Goal: Transaction & Acquisition: Subscribe to service/newsletter

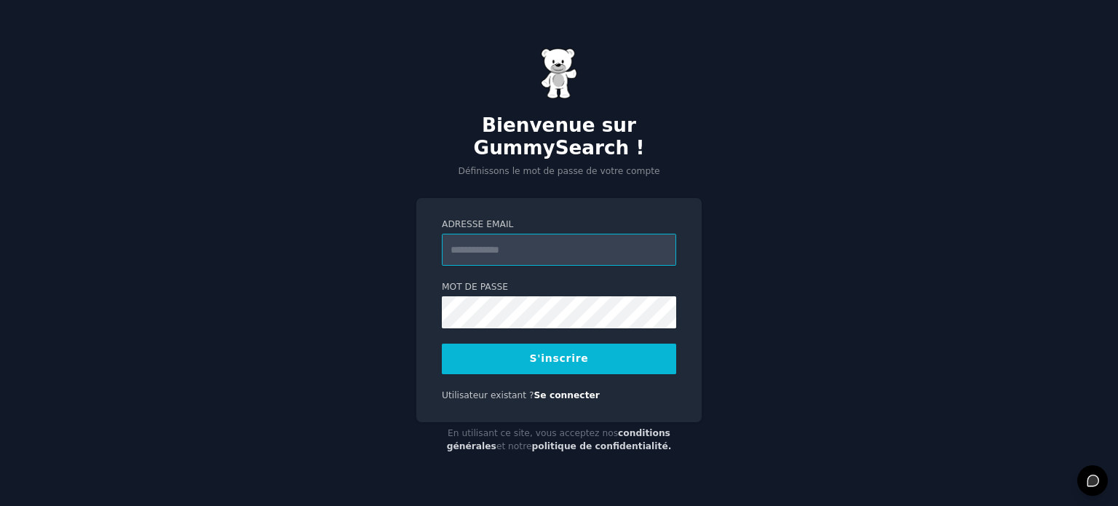
click at [492, 245] on input "Adresse email" at bounding box center [559, 250] width 234 height 32
type input "**********"
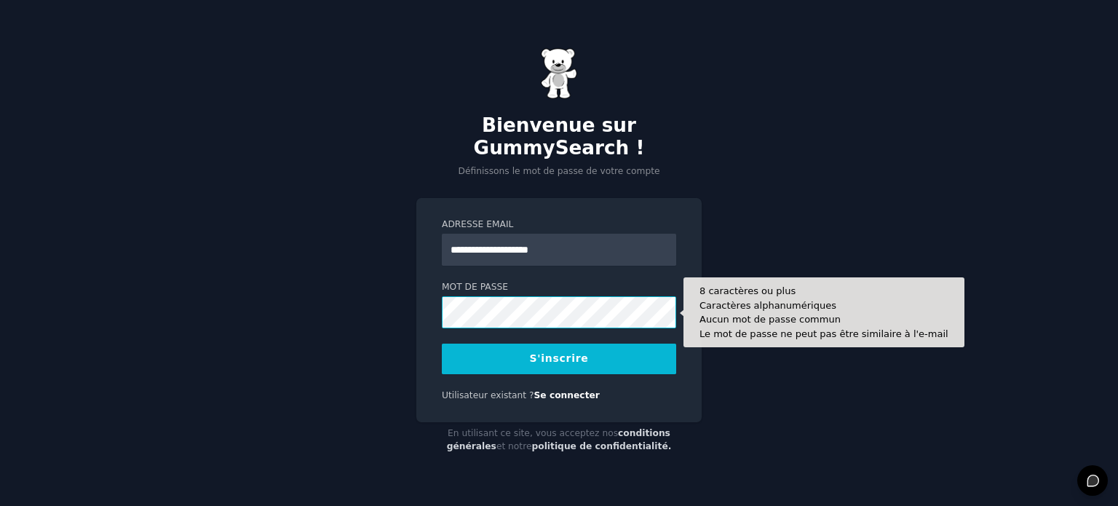
click at [442, 344] on button "S'inscrire" at bounding box center [559, 359] width 234 height 31
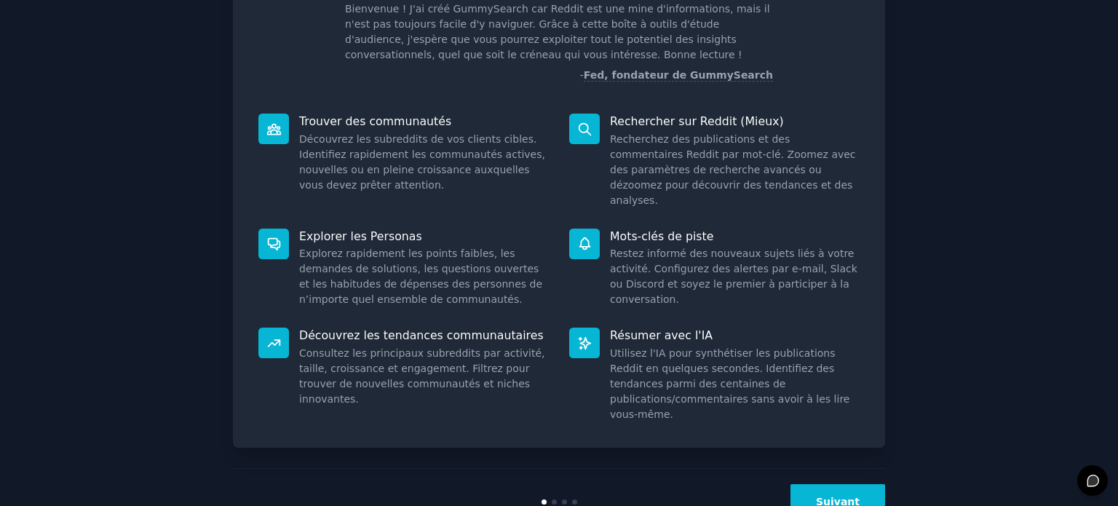
scroll to position [125, 0]
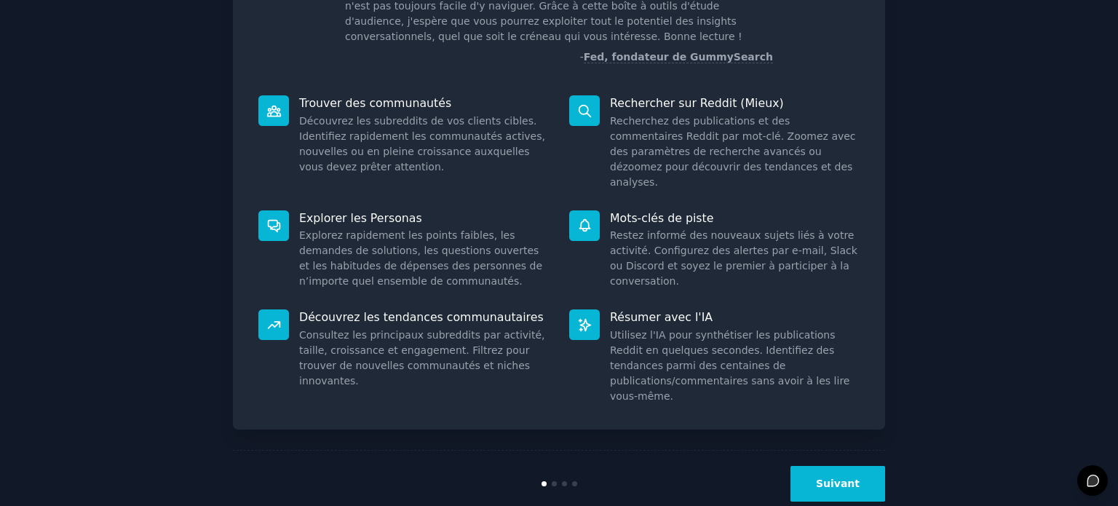
click at [824, 478] on font "Suivant" at bounding box center [838, 484] width 44 height 12
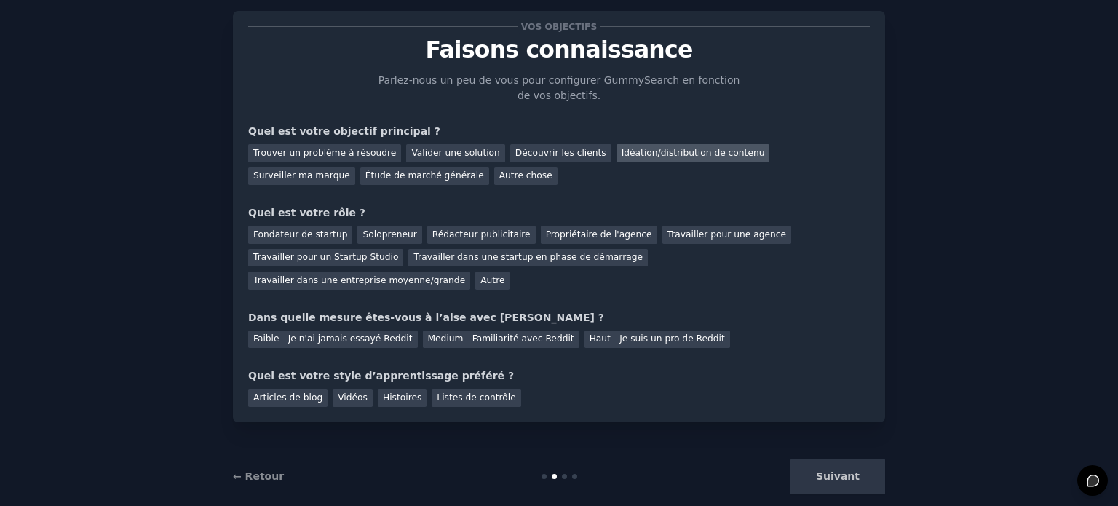
click at [617, 160] on div "Idéation/distribution de contenu" at bounding box center [694, 153] width 154 height 18
click at [559, 157] on font "Découvrir les clients" at bounding box center [561, 153] width 91 height 10
click at [622, 154] on font "Idéation/distribution de contenu" at bounding box center [693, 153] width 143 height 10
click at [363, 232] on font "Solopreneur" at bounding box center [390, 234] width 54 height 10
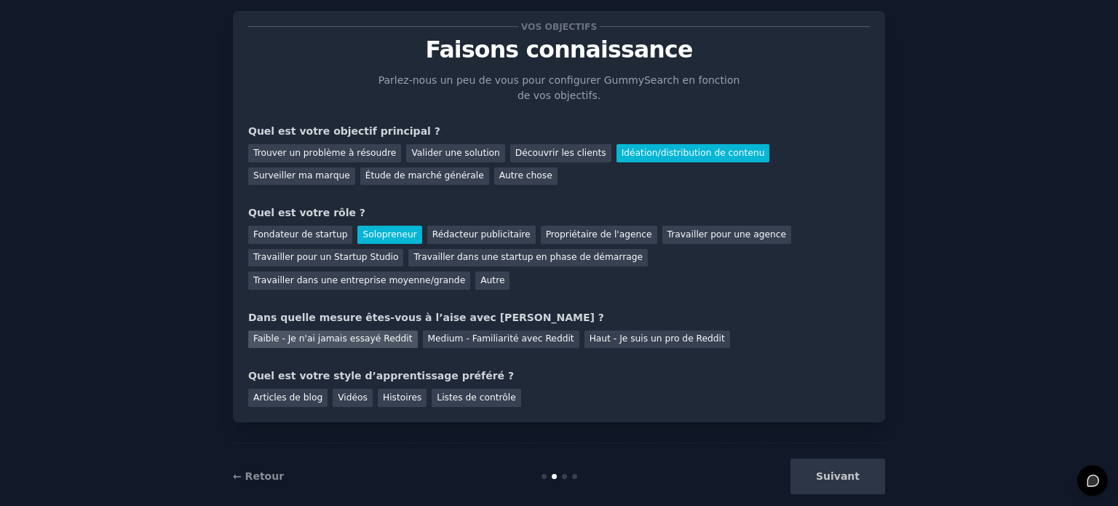
click at [371, 333] on font "Faible - Je n'ai jamais essayé Reddit" at bounding box center [332, 338] width 159 height 10
click at [358, 389] on div "Vidéos" at bounding box center [353, 398] width 40 height 18
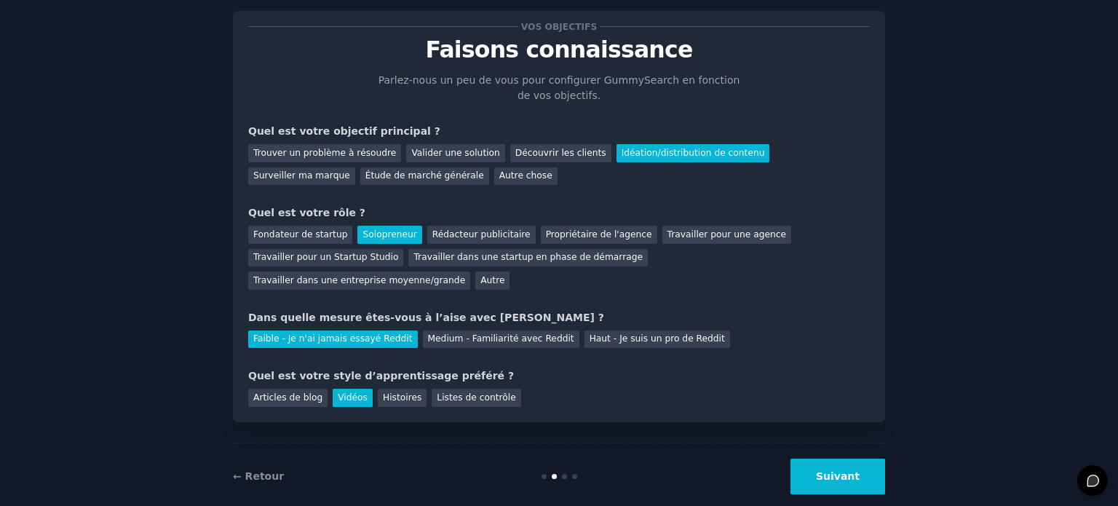
click at [807, 459] on button "Suivant" at bounding box center [838, 477] width 95 height 36
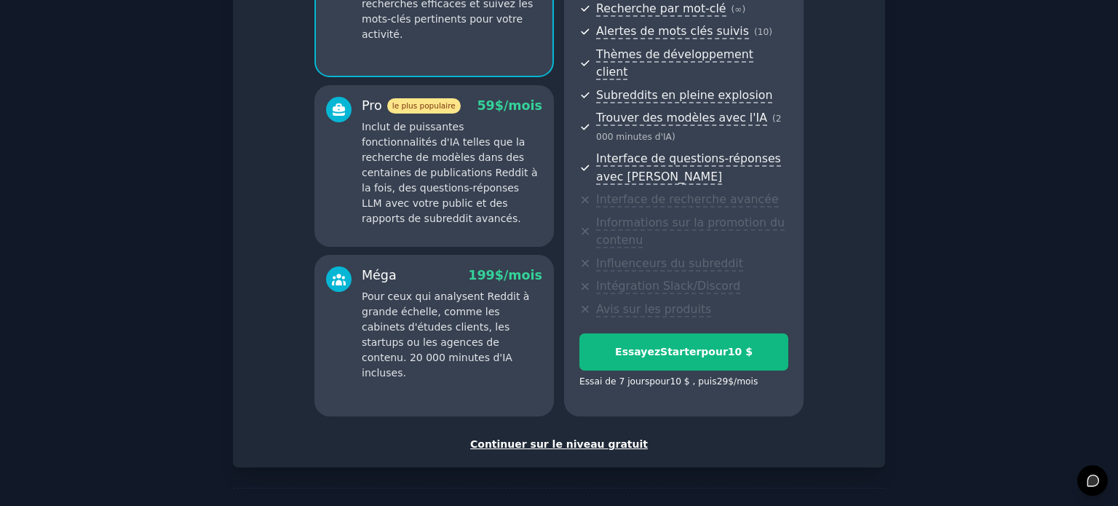
scroll to position [245, 0]
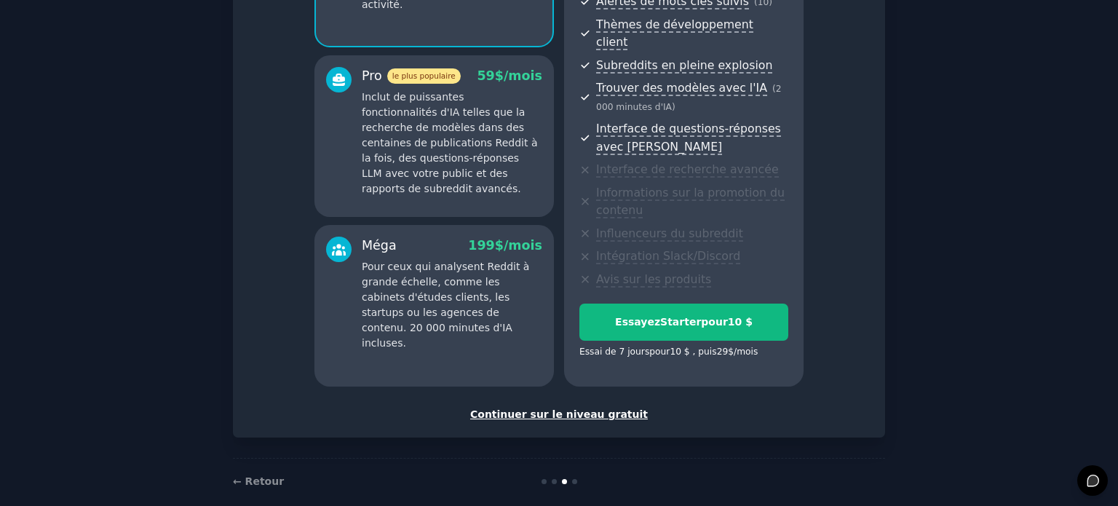
click at [582, 408] on font "Continuer sur le niveau gratuit" at bounding box center [559, 414] width 178 height 12
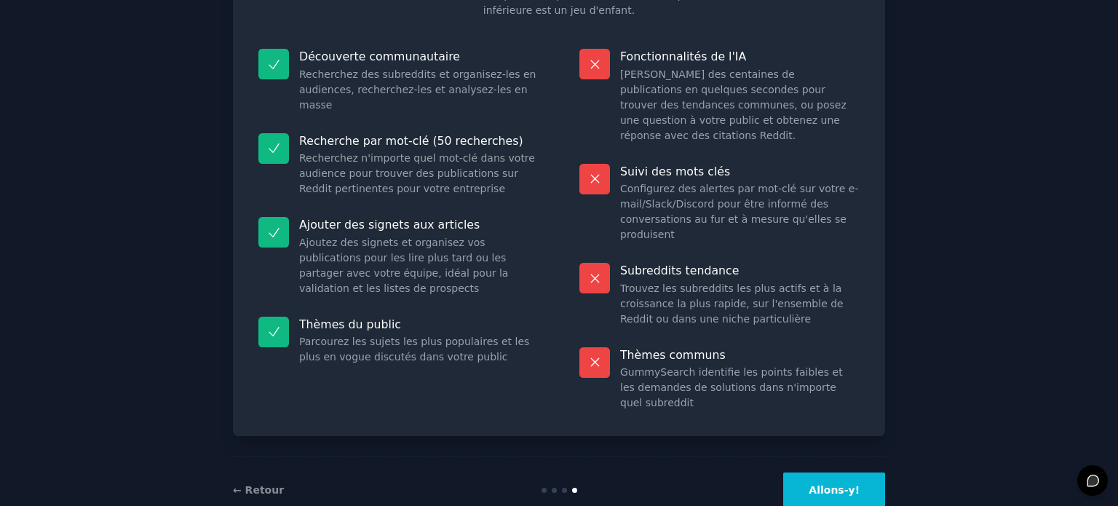
scroll to position [152, 0]
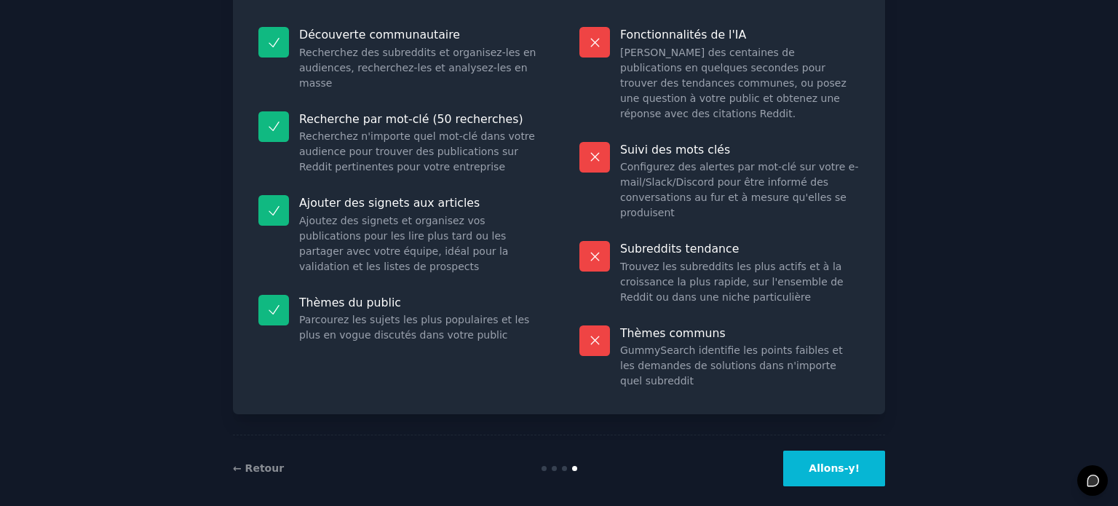
click at [818, 462] on font "Allons-y!" at bounding box center [834, 468] width 51 height 12
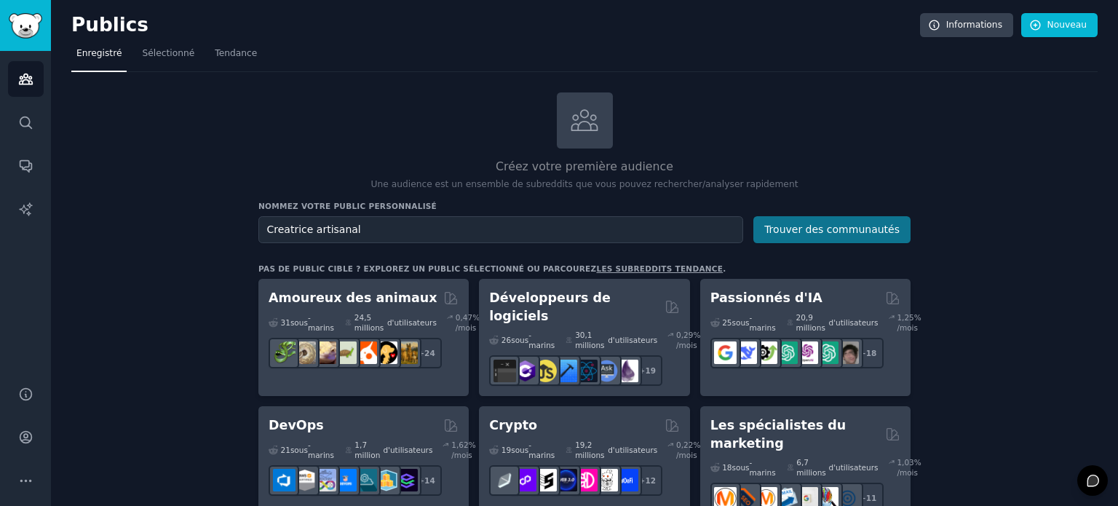
type input "Creatrice artisanal"
click at [883, 224] on font "Trouver des communautés" at bounding box center [832, 230] width 135 height 12
